Goal: Navigation & Orientation: Find specific page/section

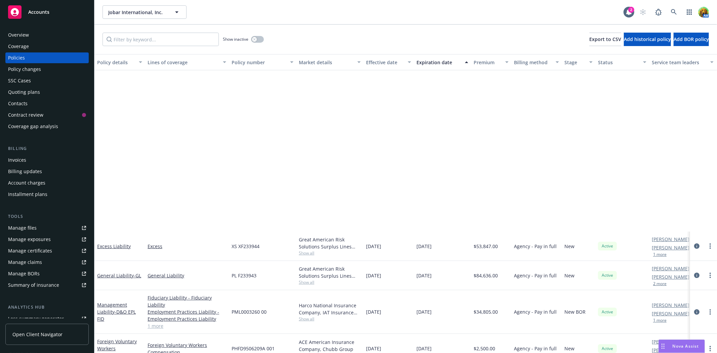
scroll to position [193, 0]
